Goal: Register for event/course

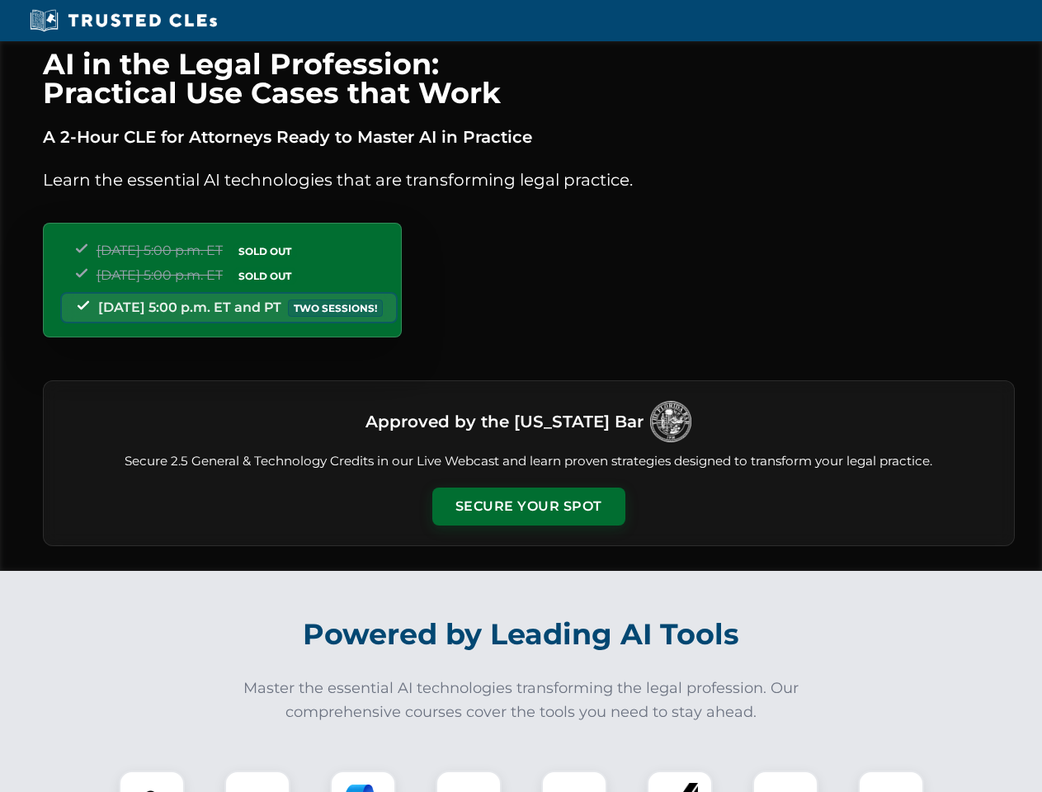
click at [528, 507] on button "Secure Your Spot" at bounding box center [528, 507] width 193 height 38
click at [152, 781] on img at bounding box center [152, 804] width 48 height 48
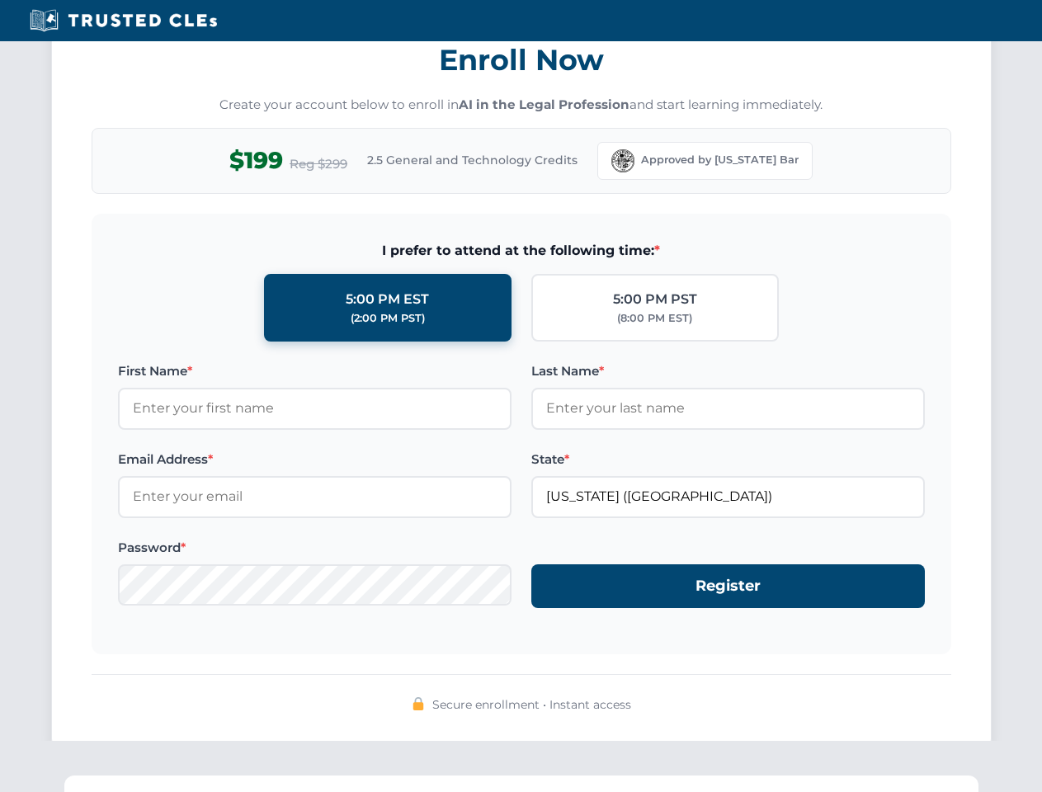
scroll to position [1620, 0]
